Goal: Find specific page/section: Find specific page/section

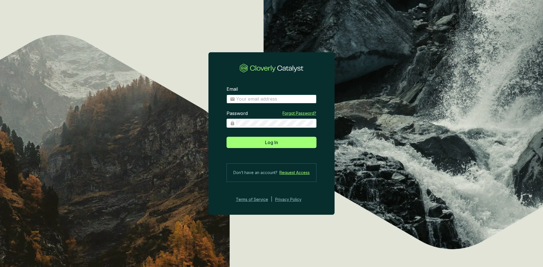
click at [240, 97] on input "Email" at bounding box center [274, 99] width 77 height 6
type input "[PERSON_NAME][EMAIL_ADDRESS][DOMAIN_NAME]"
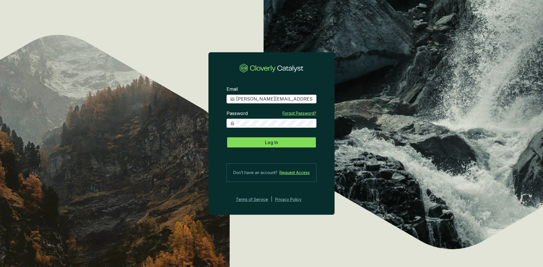
click at [263, 141] on button "Log In" at bounding box center [271, 142] width 90 height 11
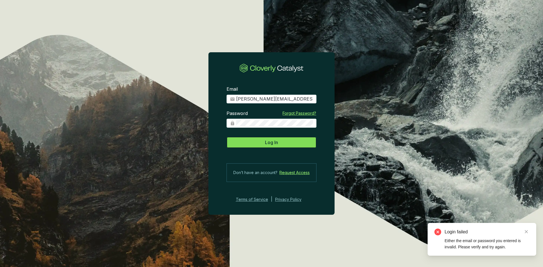
click at [263, 137] on button "Log In" at bounding box center [271, 142] width 90 height 11
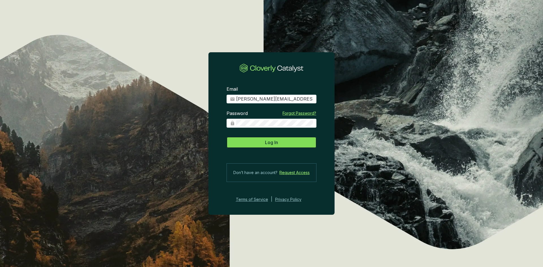
click at [272, 148] on button "Log In" at bounding box center [271, 142] width 90 height 11
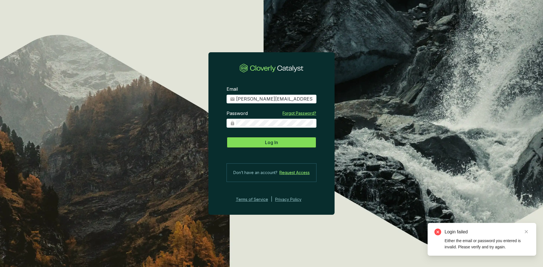
click at [253, 145] on button "Log In" at bounding box center [271, 142] width 90 height 11
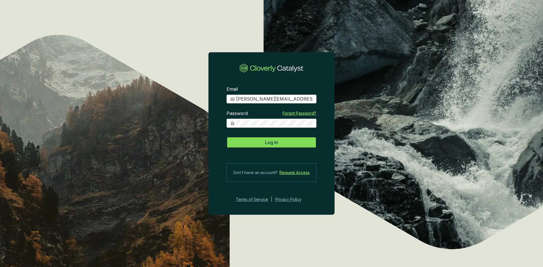
click at [264, 146] on button "Log In" at bounding box center [271, 142] width 90 height 11
click at [253, 143] on button "Log In" at bounding box center [271, 142] width 90 height 11
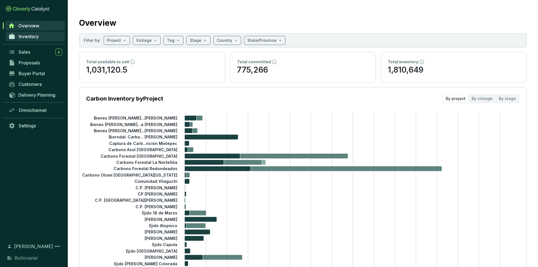
click at [34, 38] on span "Inventory" at bounding box center [29, 37] width 20 height 6
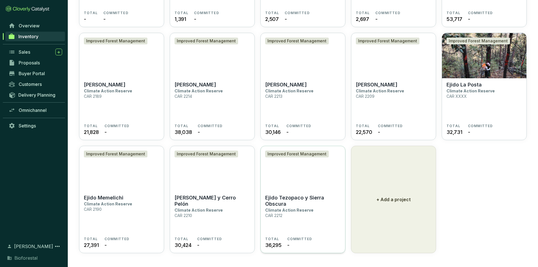
scroll to position [1490, 0]
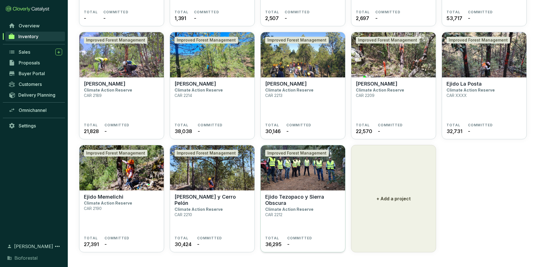
click at [291, 168] on img at bounding box center [303, 167] width 84 height 45
